Goal: Transaction & Acquisition: Purchase product/service

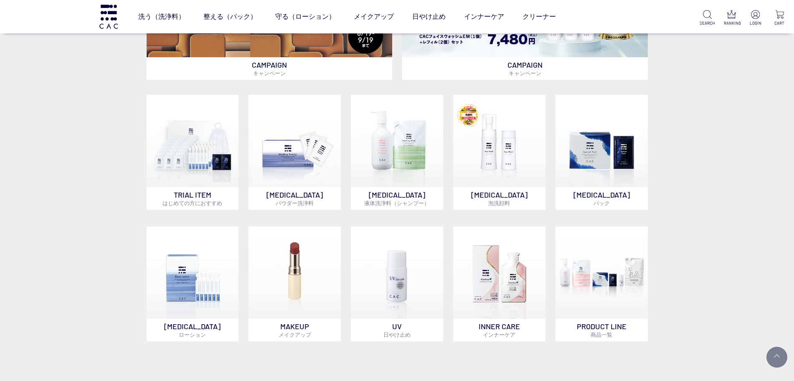
scroll to position [366, 0]
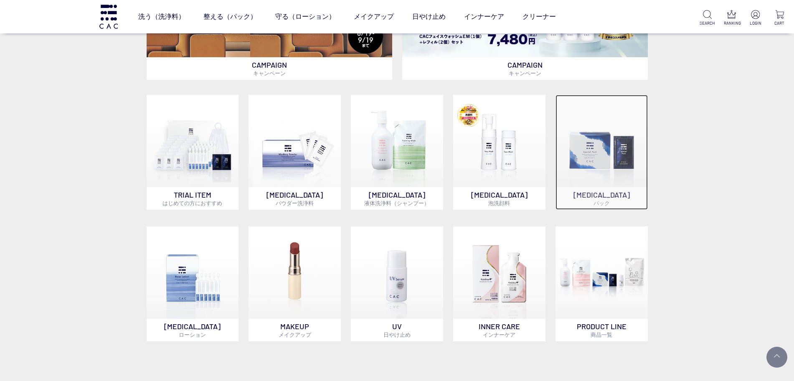
click at [584, 170] on img at bounding box center [602, 141] width 92 height 92
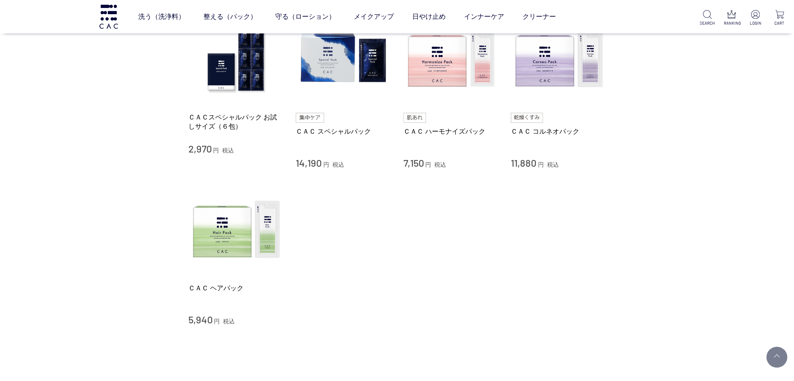
scroll to position [209, 0]
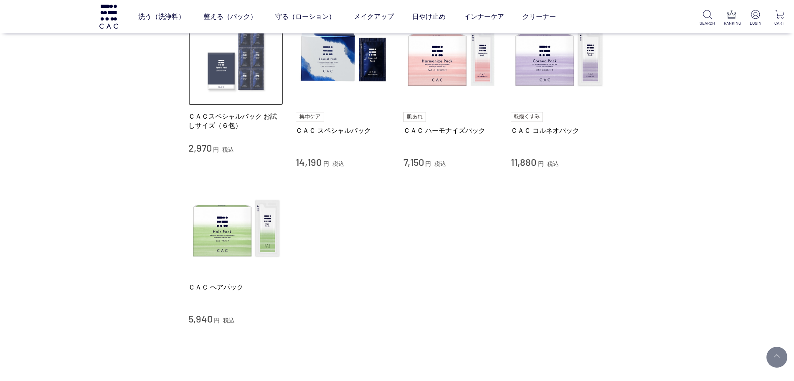
click at [252, 53] on img at bounding box center [235, 57] width 95 height 95
